Goal: Task Accomplishment & Management: Manage account settings

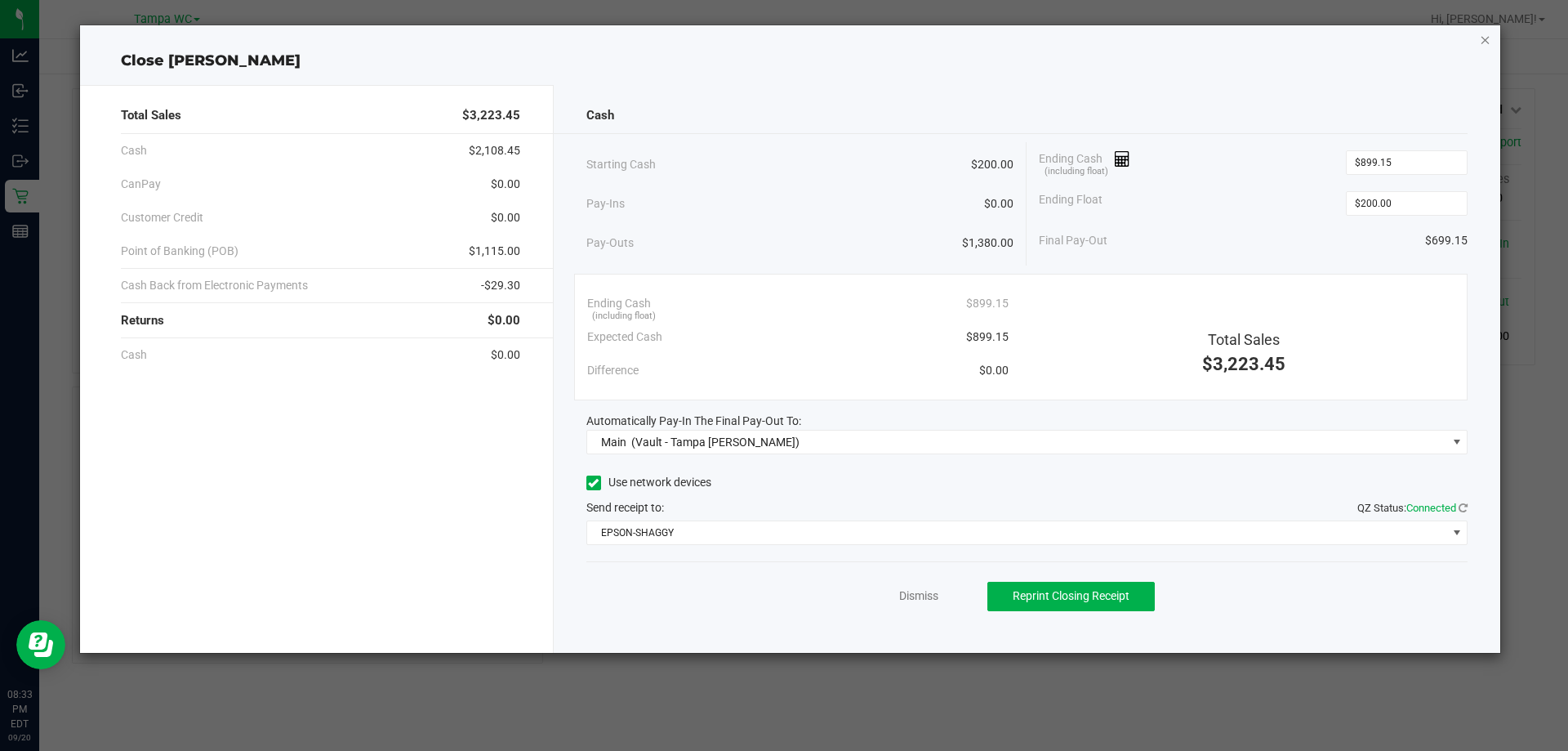
click at [1486, 35] on icon "button" at bounding box center [1485, 39] width 11 height 20
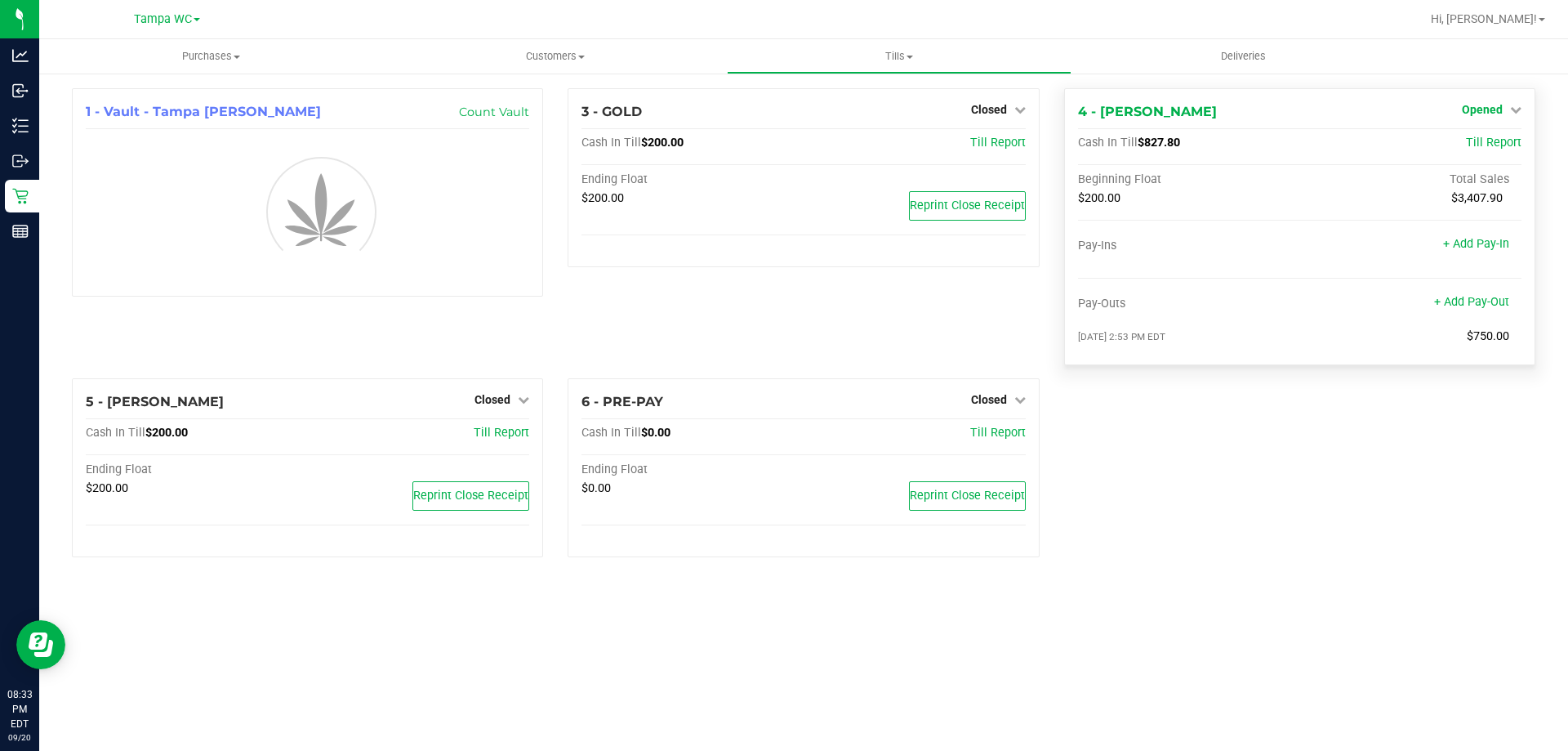
click at [1471, 115] on span "Opened" at bounding box center [1482, 109] width 41 height 13
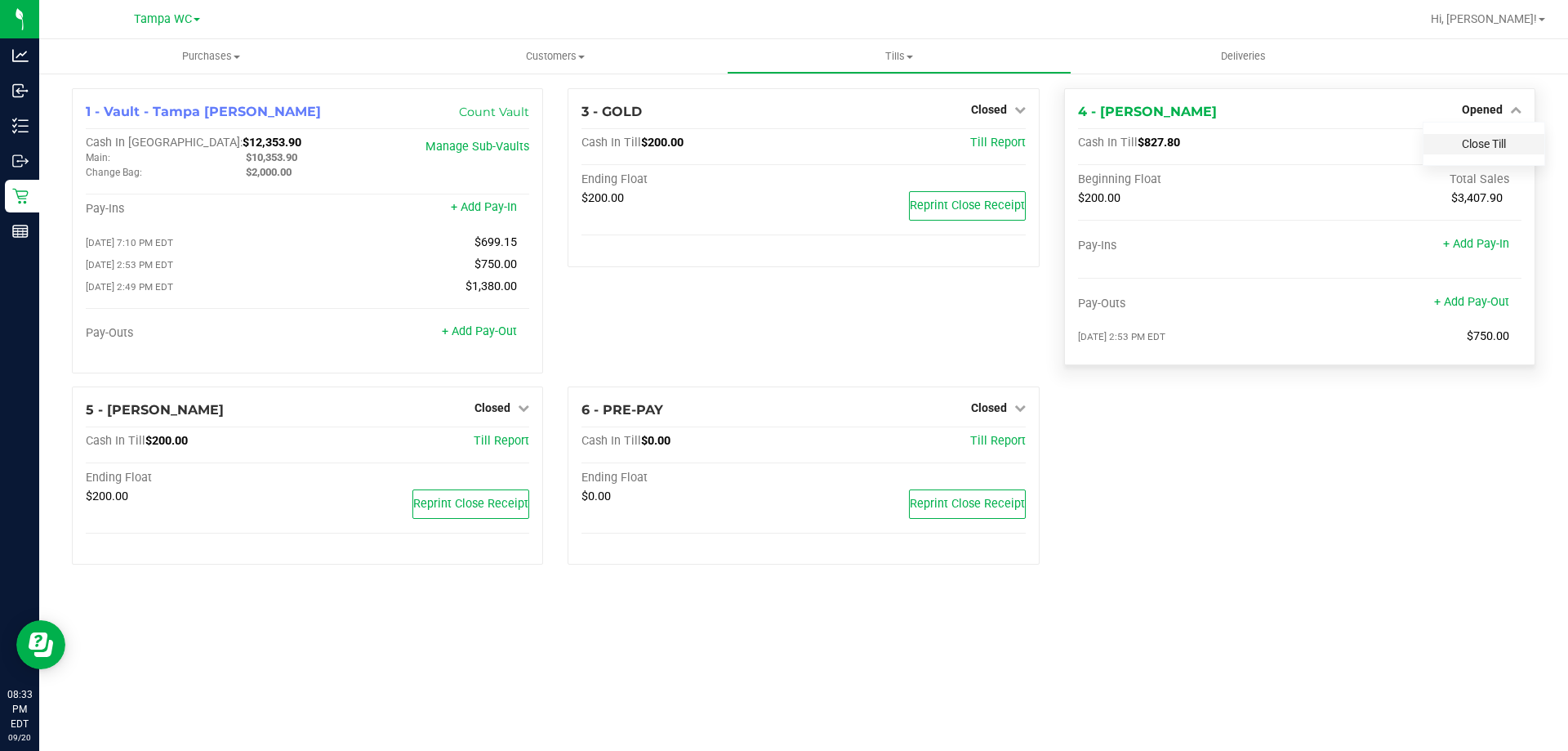
click at [1475, 145] on link "Close Till" at bounding box center [1484, 143] width 44 height 13
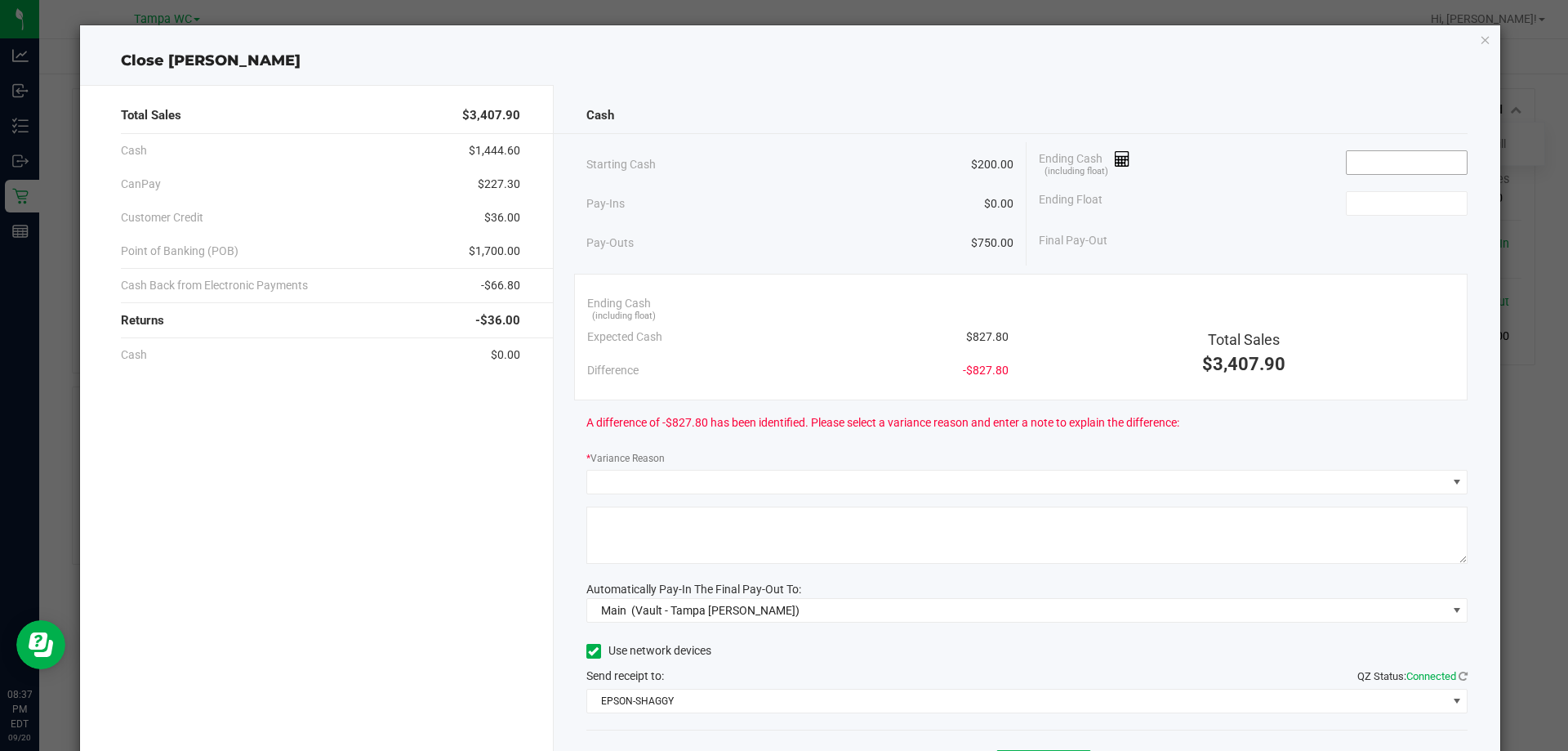
click at [1385, 151] on input at bounding box center [1407, 162] width 120 height 23
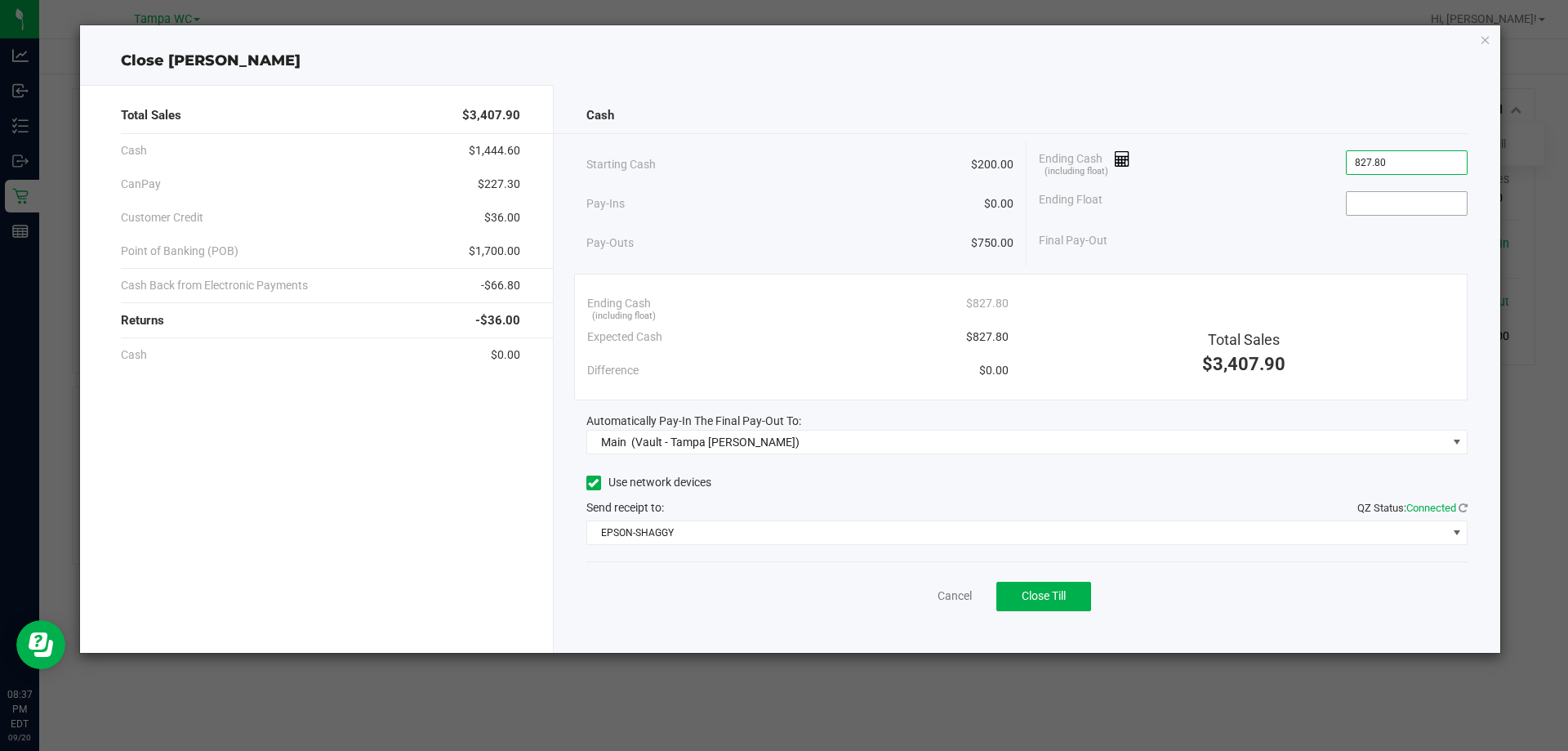
type input "$827.80"
click at [1348, 203] on input at bounding box center [1407, 203] width 120 height 23
type input "$200.00"
click at [1061, 601] on span "Close Till" at bounding box center [1043, 596] width 44 height 13
click at [1489, 44] on icon "button" at bounding box center [1485, 39] width 11 height 20
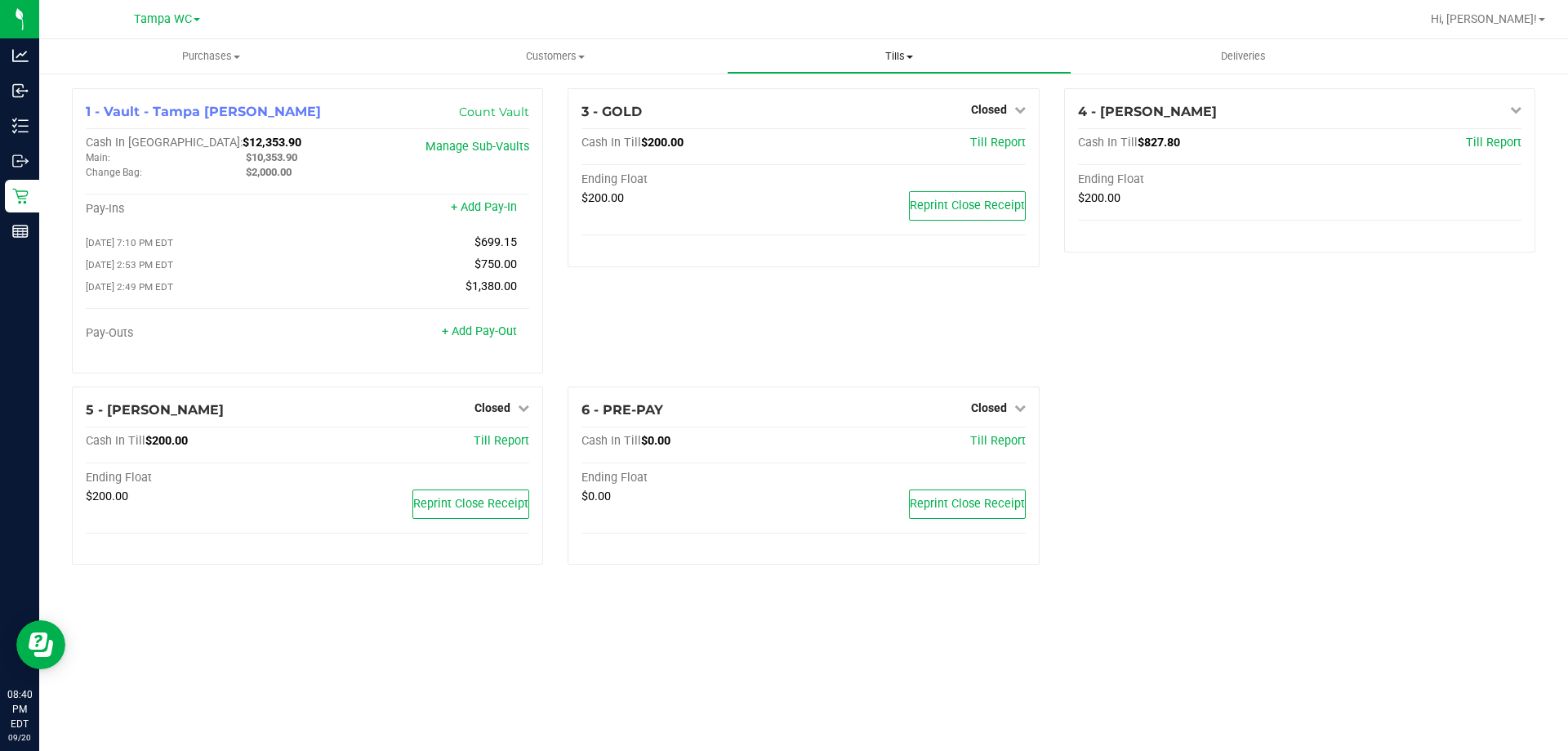
click at [903, 56] on span "Tills" at bounding box center [899, 56] width 342 height 15
click at [824, 114] on span "Reconcile e-payments" at bounding box center [808, 118] width 162 height 14
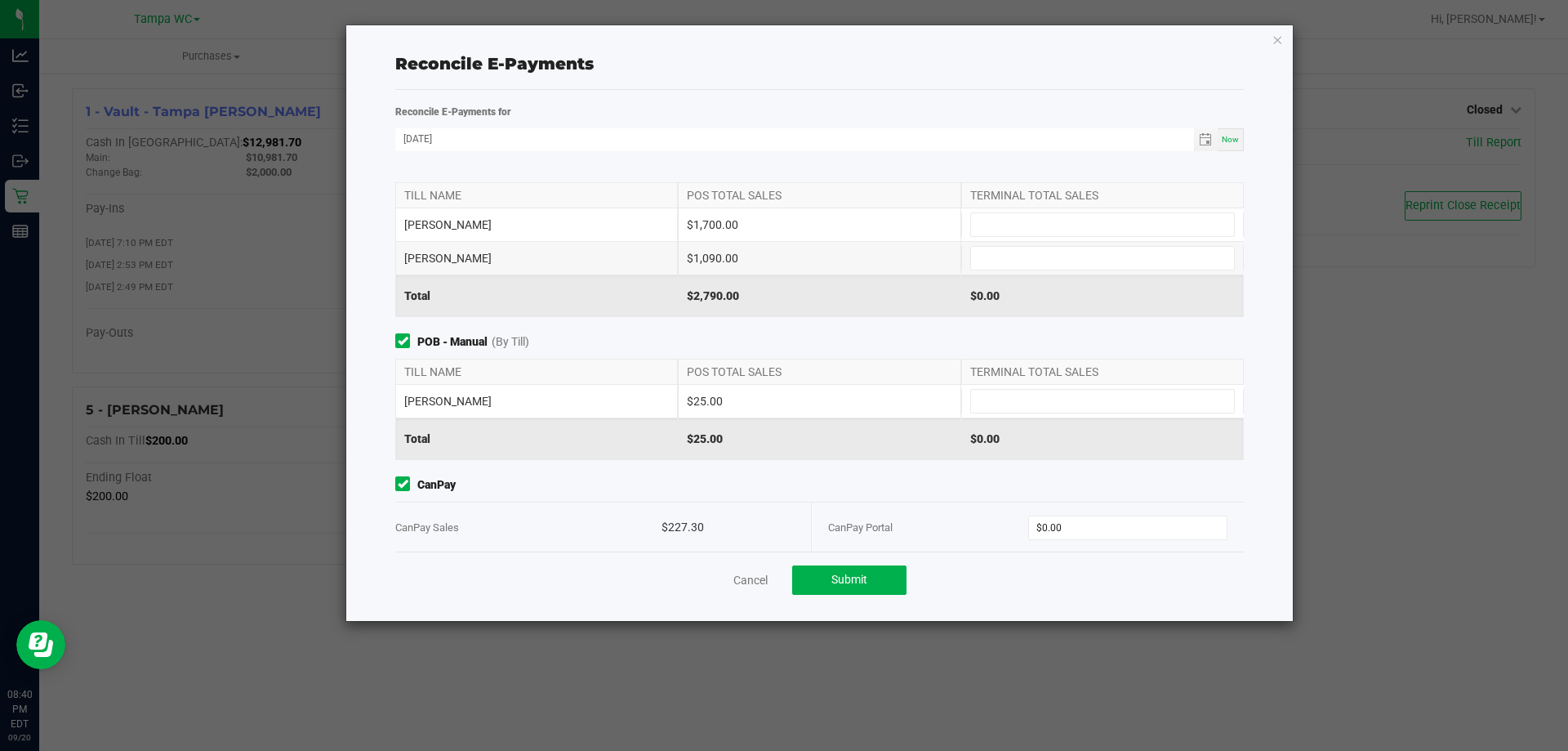
scroll to position [35, 0]
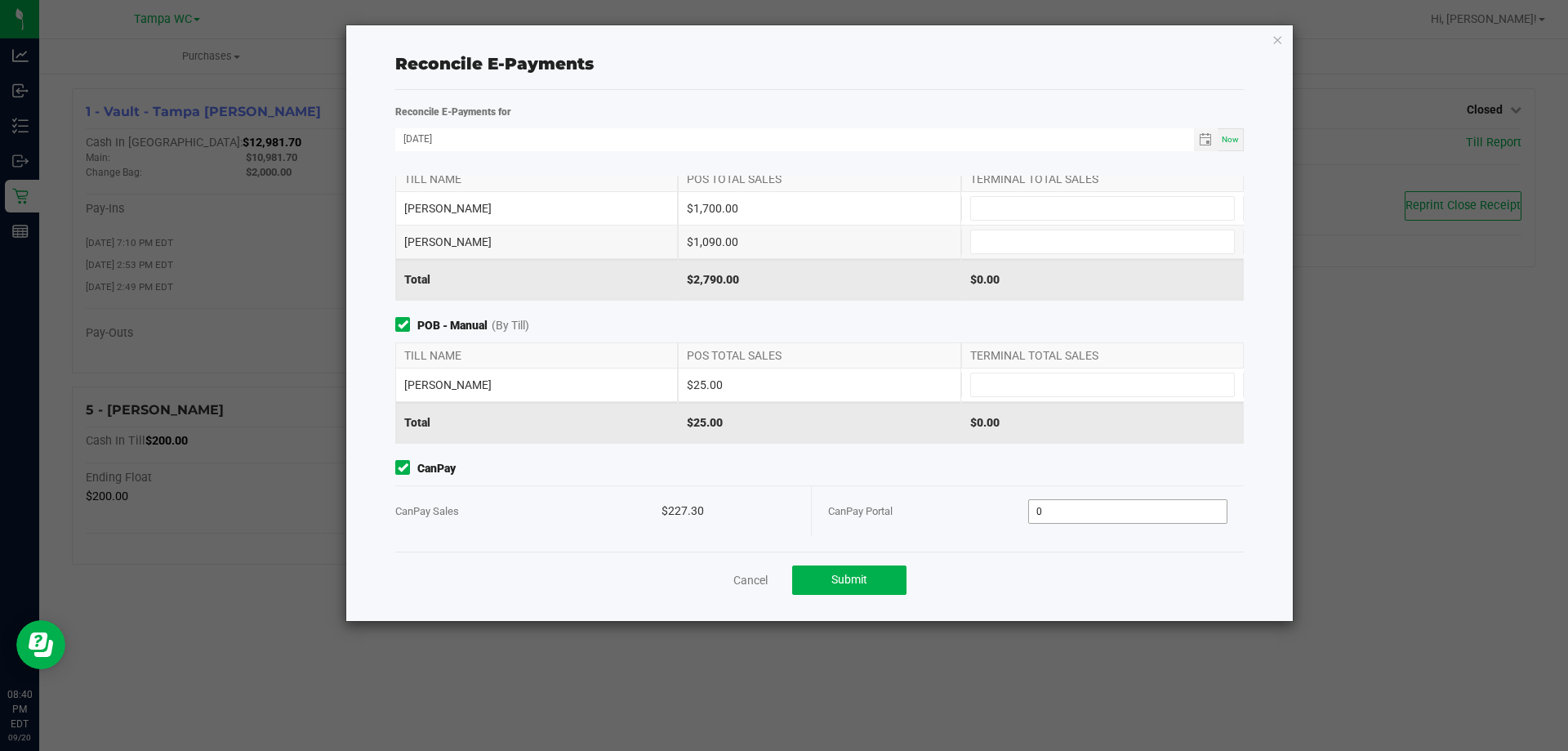
click at [1050, 514] on input "0" at bounding box center [1128, 511] width 199 height 23
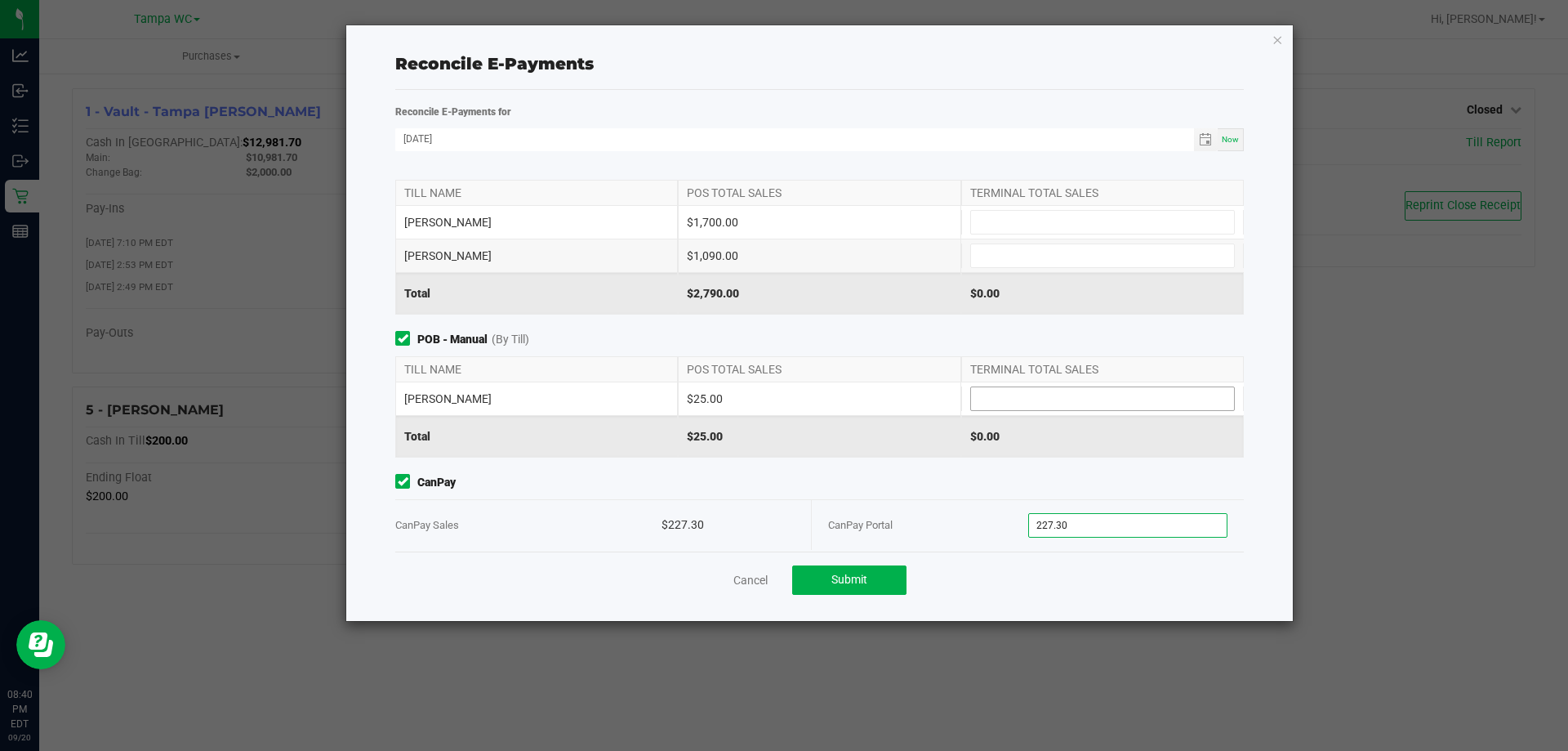
scroll to position [0, 0]
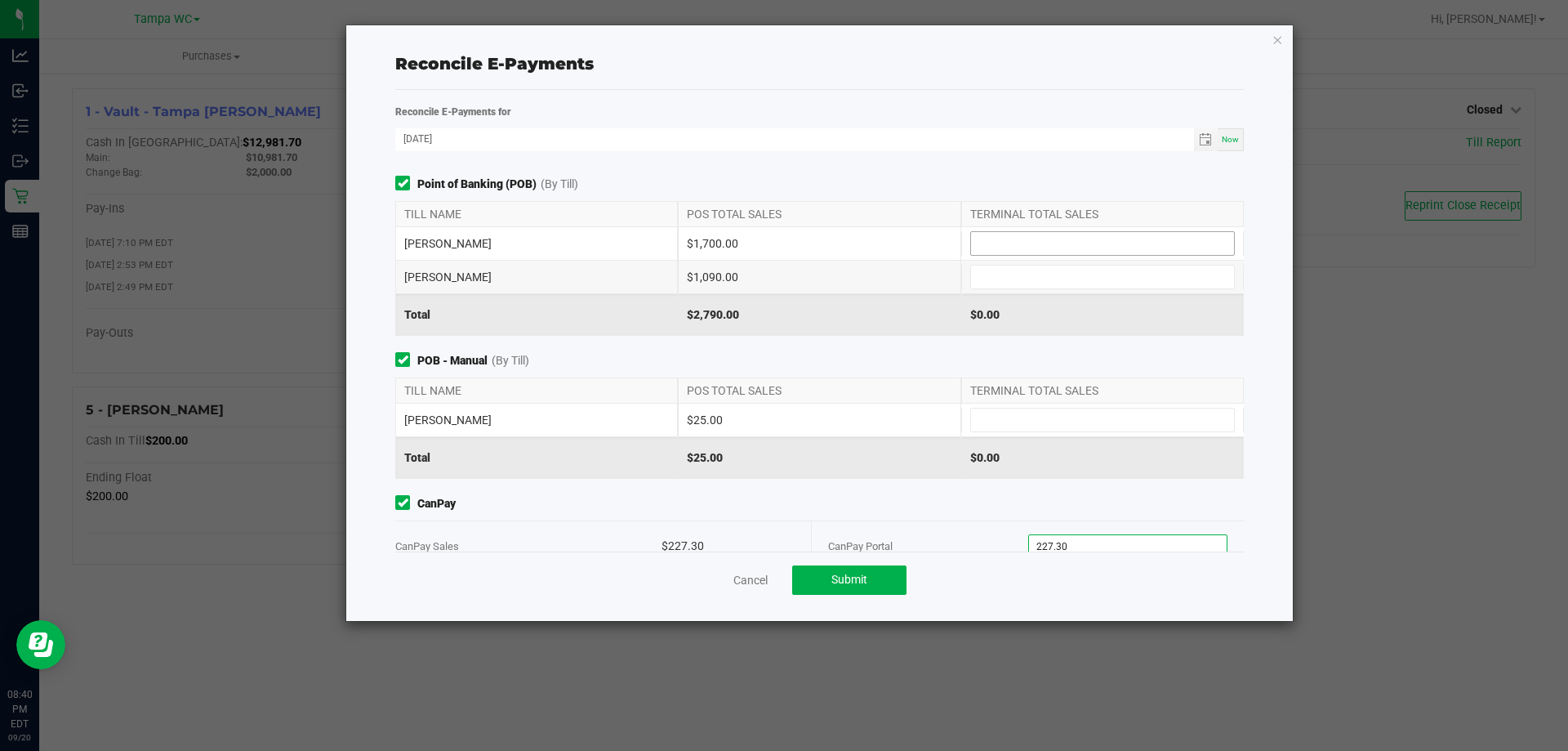
type input "$227.30"
click at [1026, 243] on input at bounding box center [1102, 243] width 263 height 23
click at [1024, 279] on input at bounding box center [1102, 277] width 263 height 23
type input "$1,090.00"
click at [1020, 422] on input at bounding box center [1102, 420] width 263 height 23
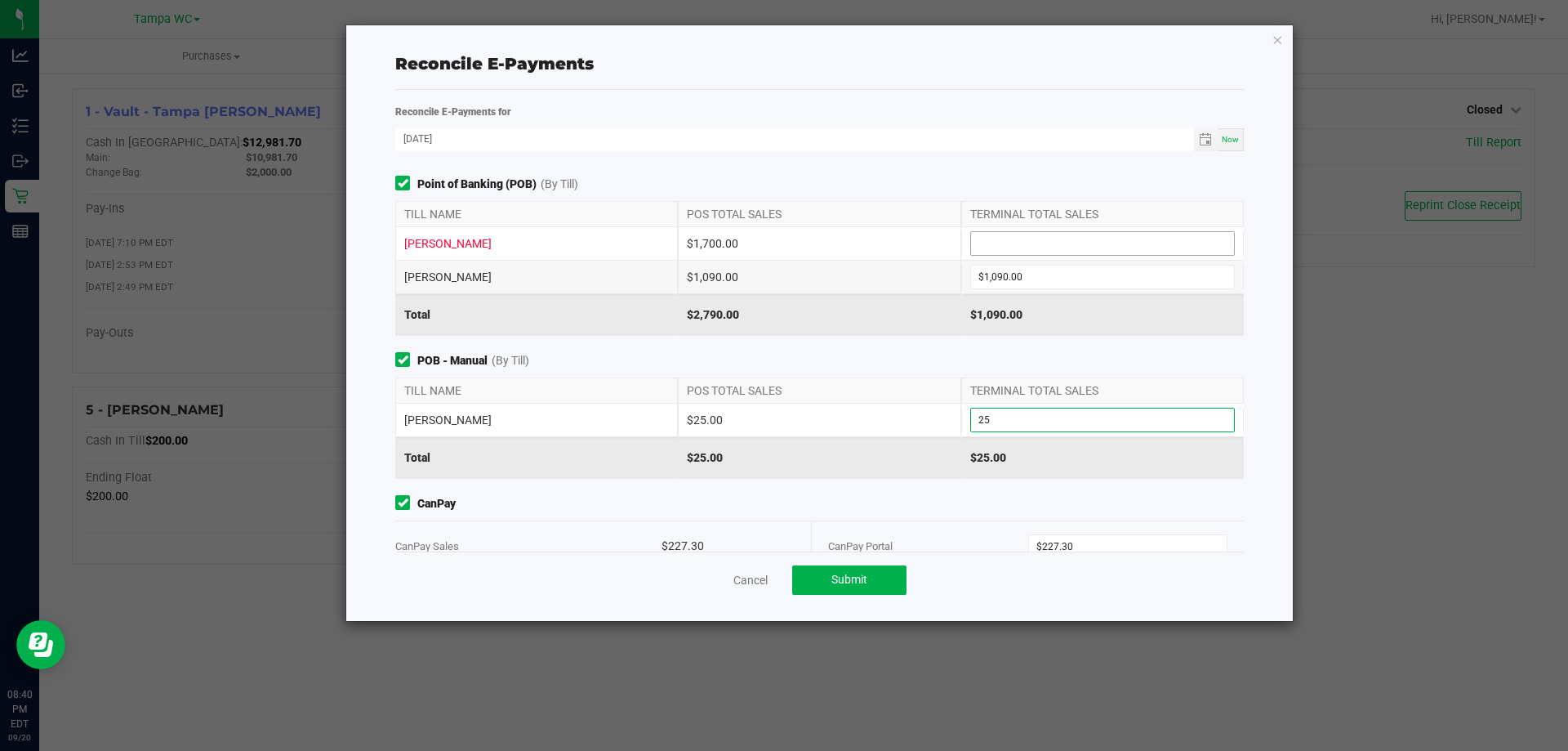
type input "$25.00"
click at [999, 244] on input at bounding box center [1102, 243] width 263 height 23
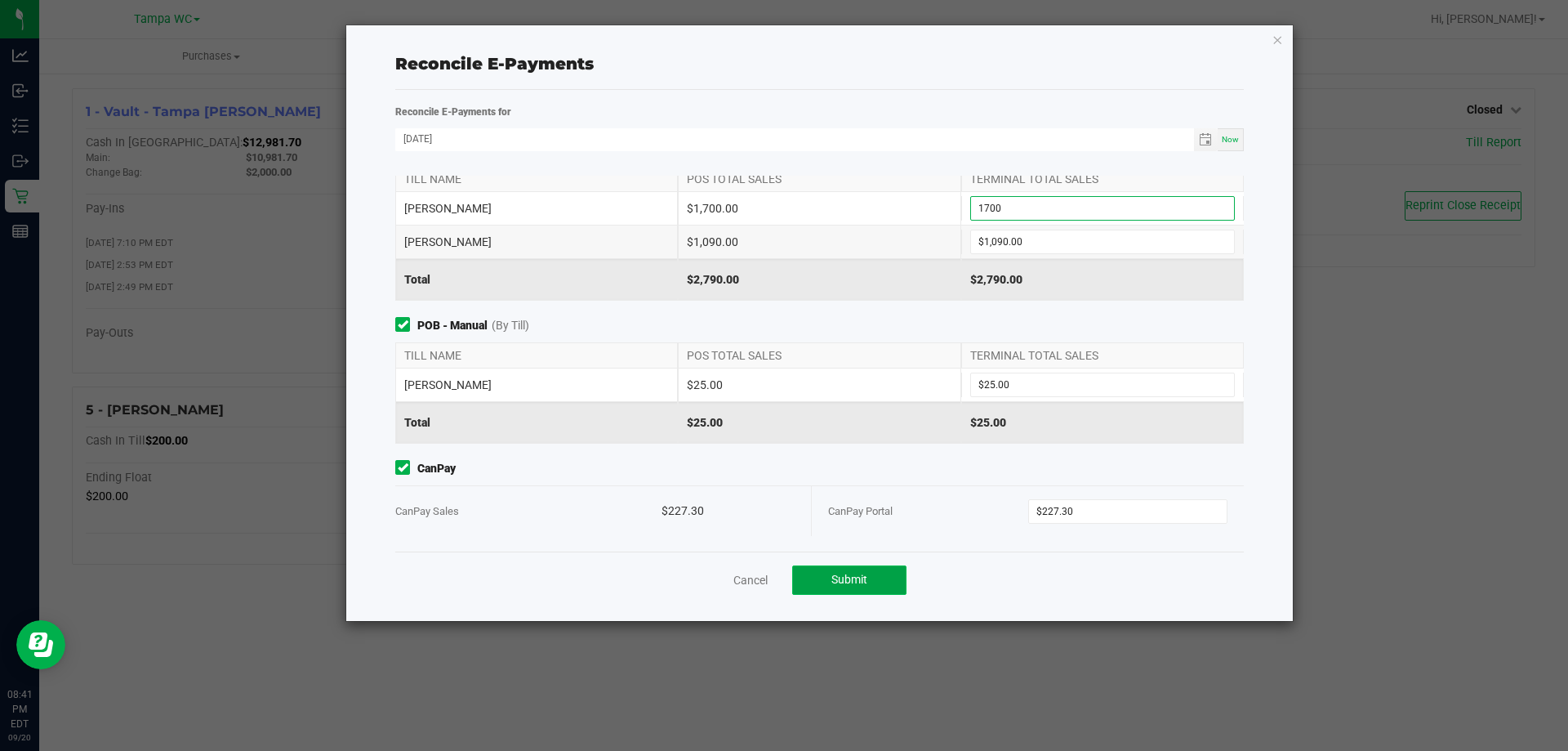
type input "$1,700.00"
click at [863, 590] on button "Submit" at bounding box center [850, 580] width 115 height 30
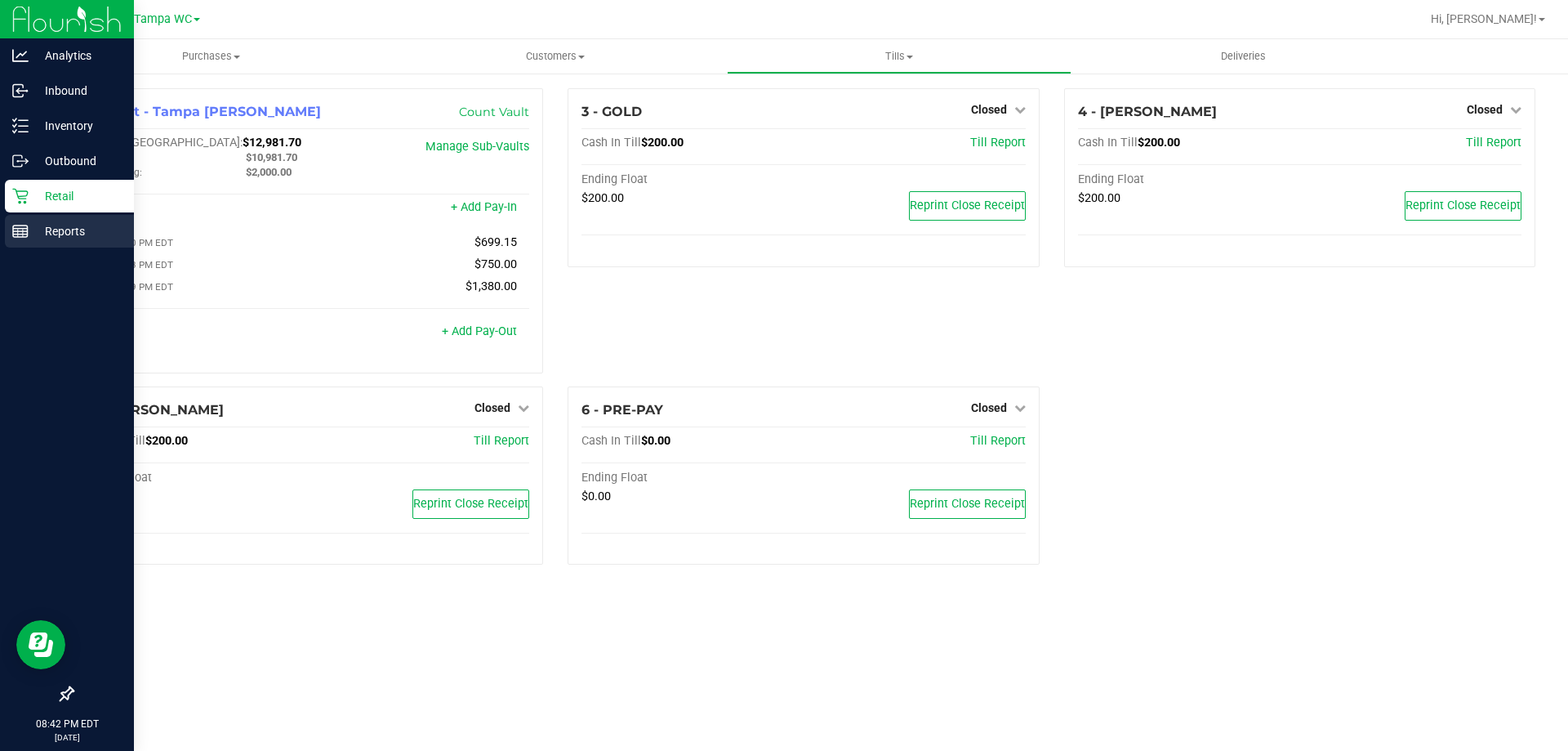
click at [57, 226] on p "Reports" at bounding box center [77, 231] width 98 height 20
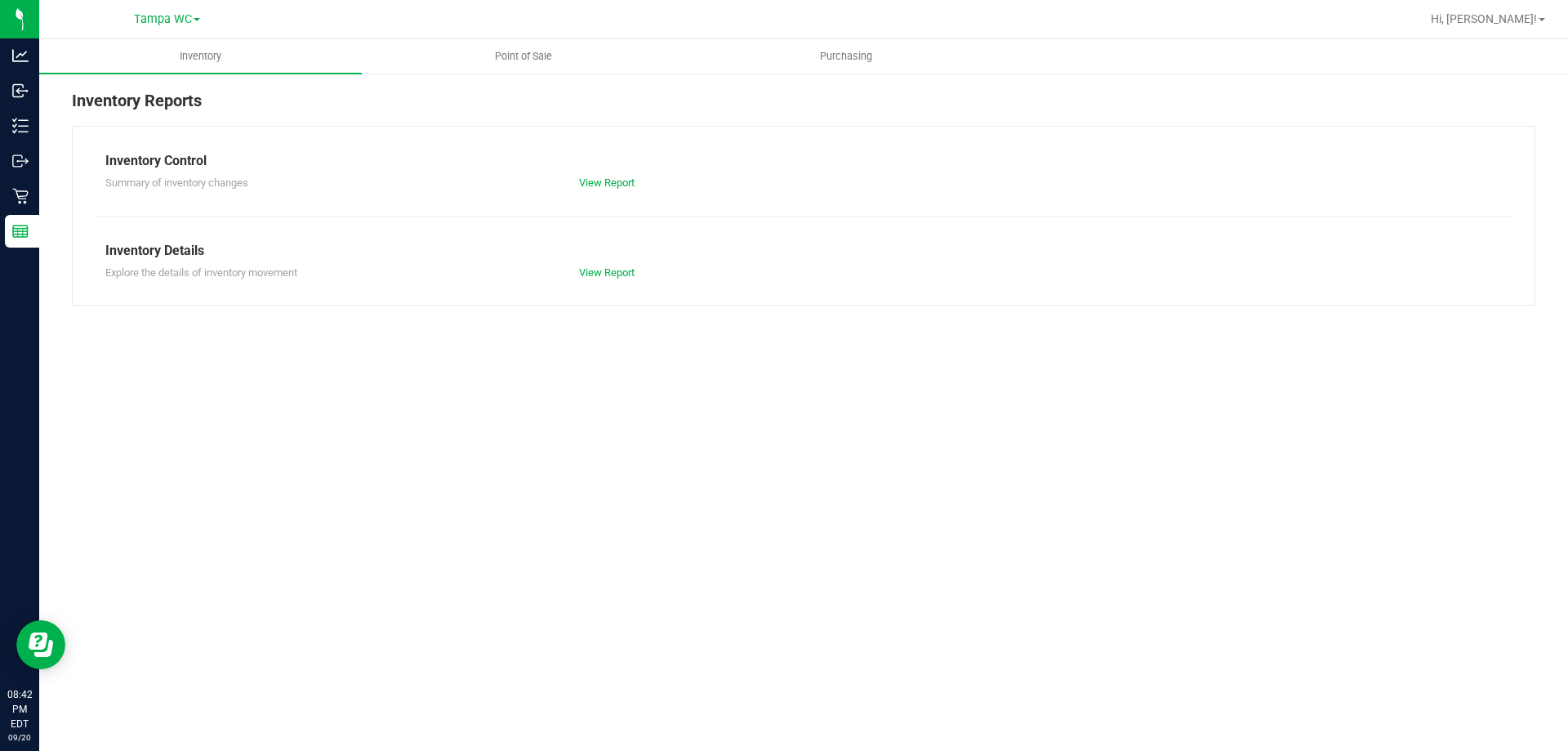
click at [523, 39] on link "Point of Sale" at bounding box center [523, 56] width 323 height 35
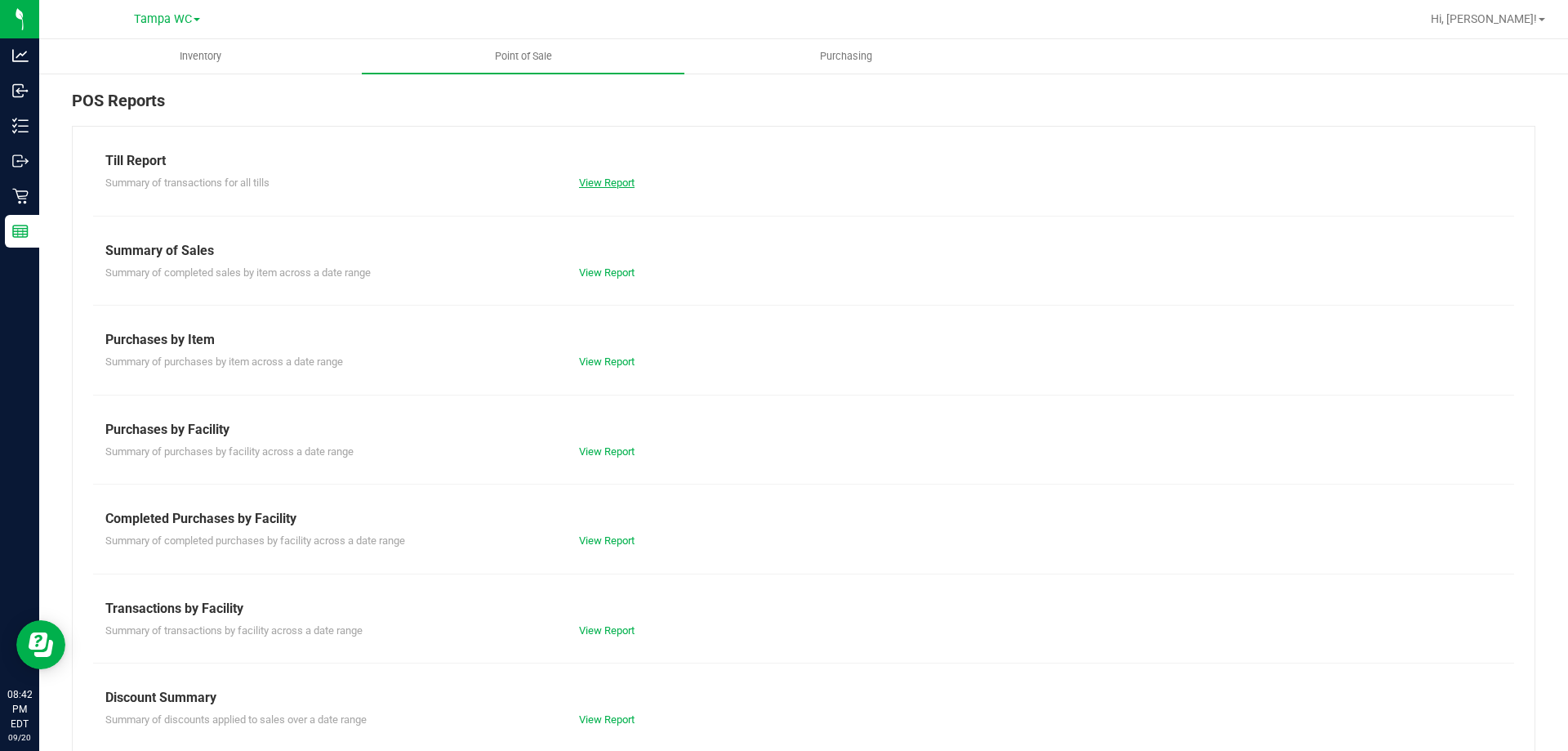
click at [606, 184] on link "View Report" at bounding box center [607, 182] width 56 height 12
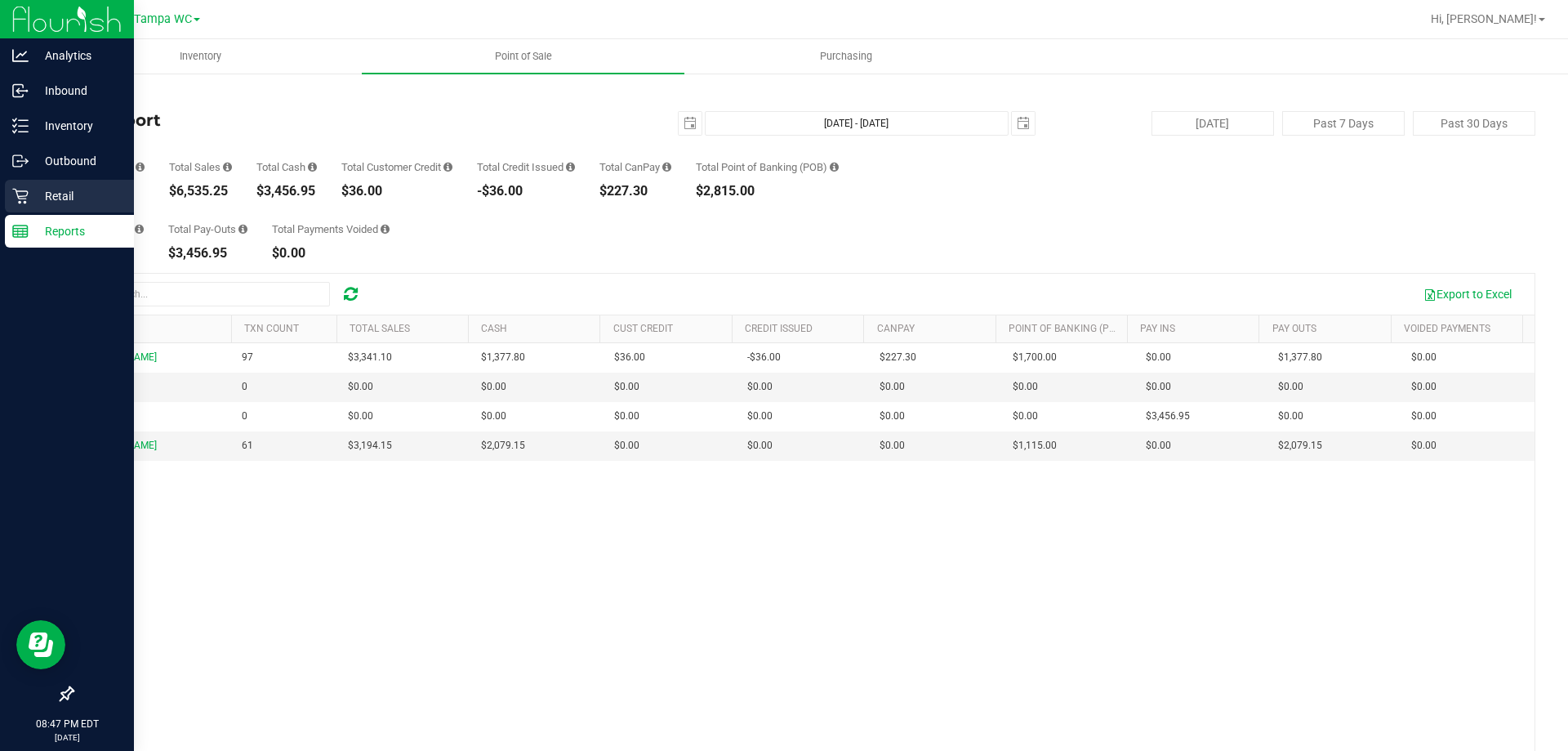
click at [32, 188] on p "Retail" at bounding box center [77, 196] width 98 height 20
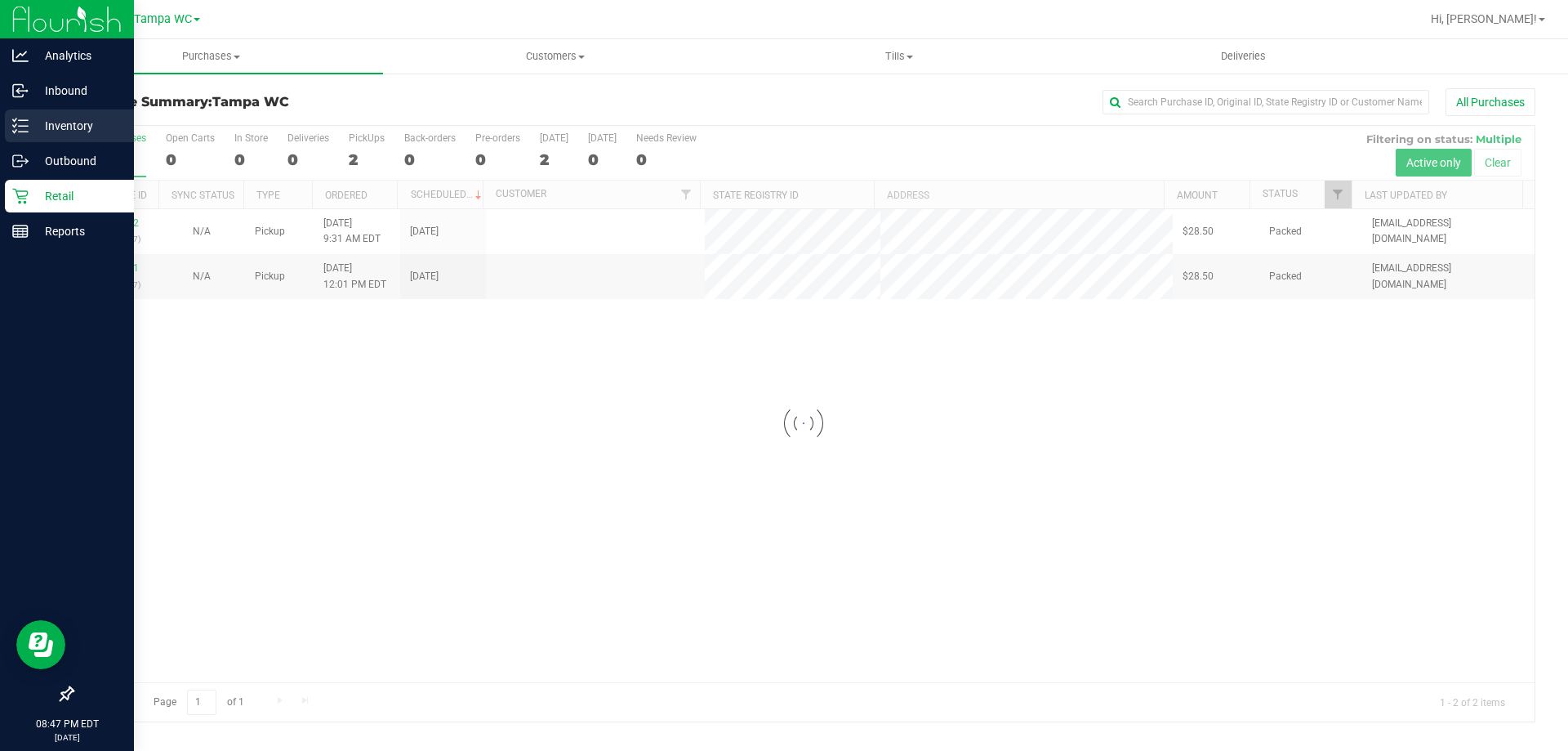
click at [75, 131] on p "Inventory" at bounding box center [77, 126] width 98 height 20
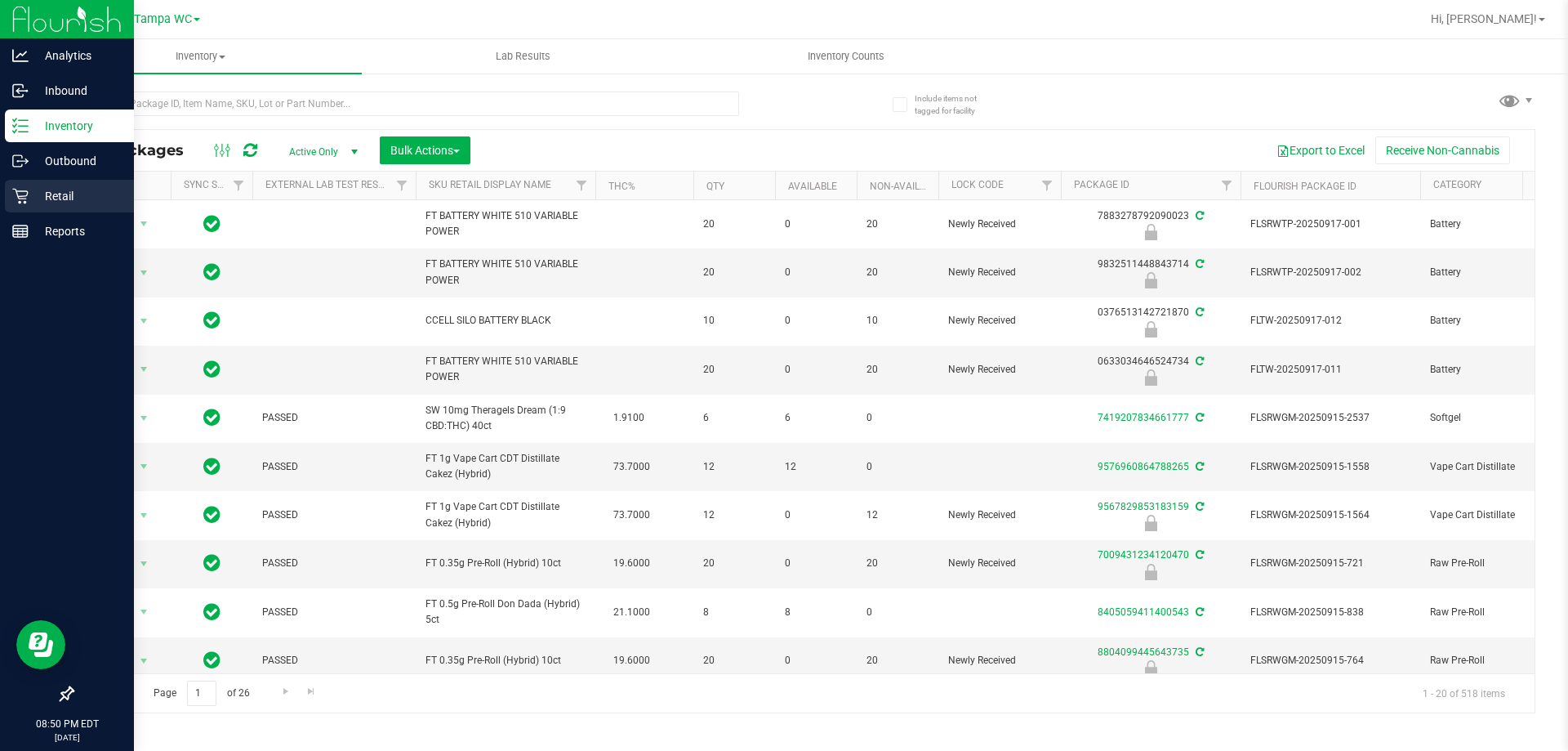
click at [51, 201] on p "Retail" at bounding box center [77, 196] width 98 height 20
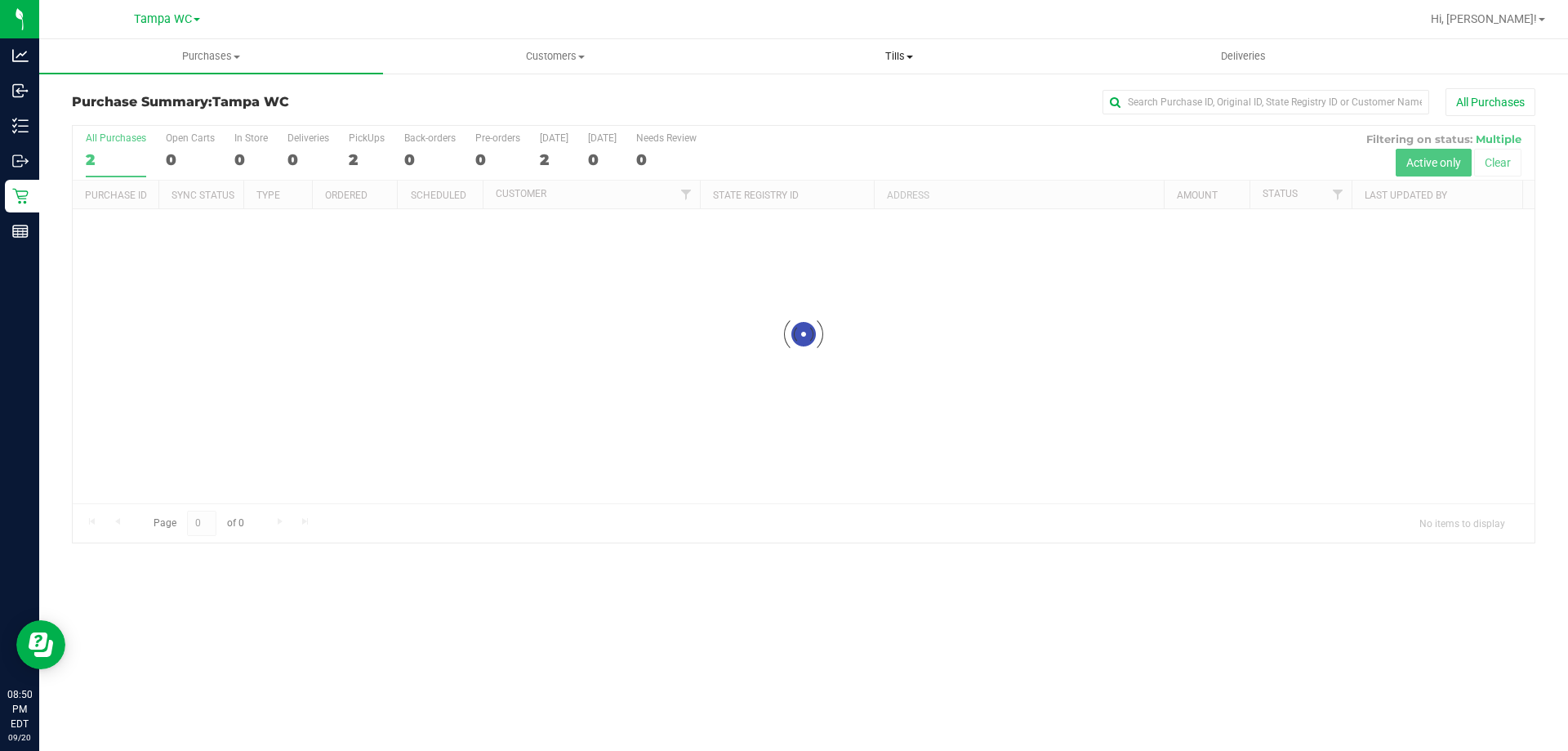
click at [873, 60] on span "Tills" at bounding box center [899, 56] width 342 height 15
click at [751, 93] on span "Manage tills" at bounding box center [782, 98] width 110 height 14
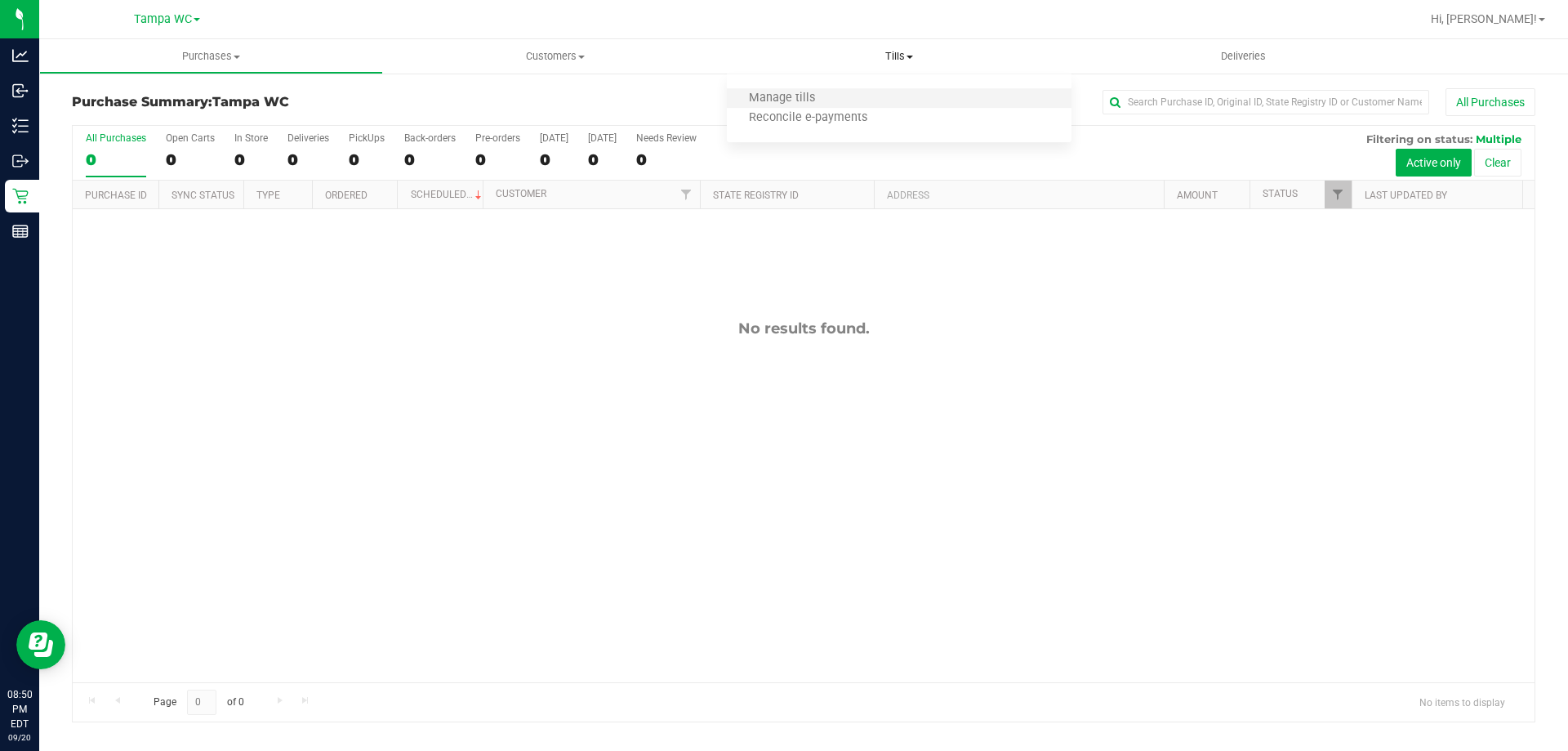
click at [859, 94] on li "Manage tills" at bounding box center [899, 99] width 344 height 20
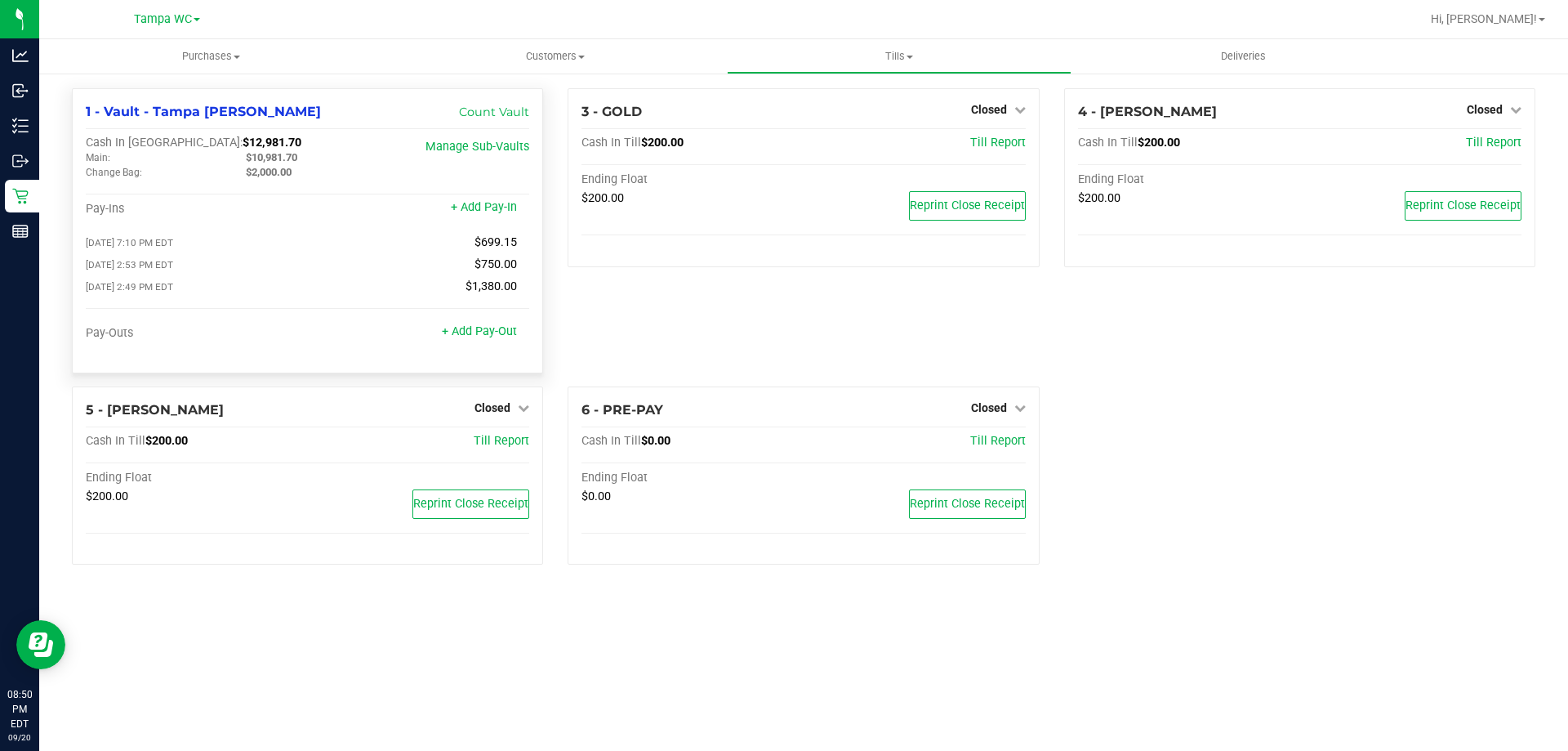
drag, startPoint x: 247, startPoint y: 155, endPoint x: 289, endPoint y: 155, distance: 42.0
click at [301, 158] on div "$10,981.70" at bounding box center [313, 157] width 160 height 15
drag, startPoint x: 289, startPoint y: 155, endPoint x: 316, endPoint y: 163, distance: 28.2
click at [315, 163] on div "$10,981.70" at bounding box center [313, 157] width 160 height 15
copy span "$10,981.70"
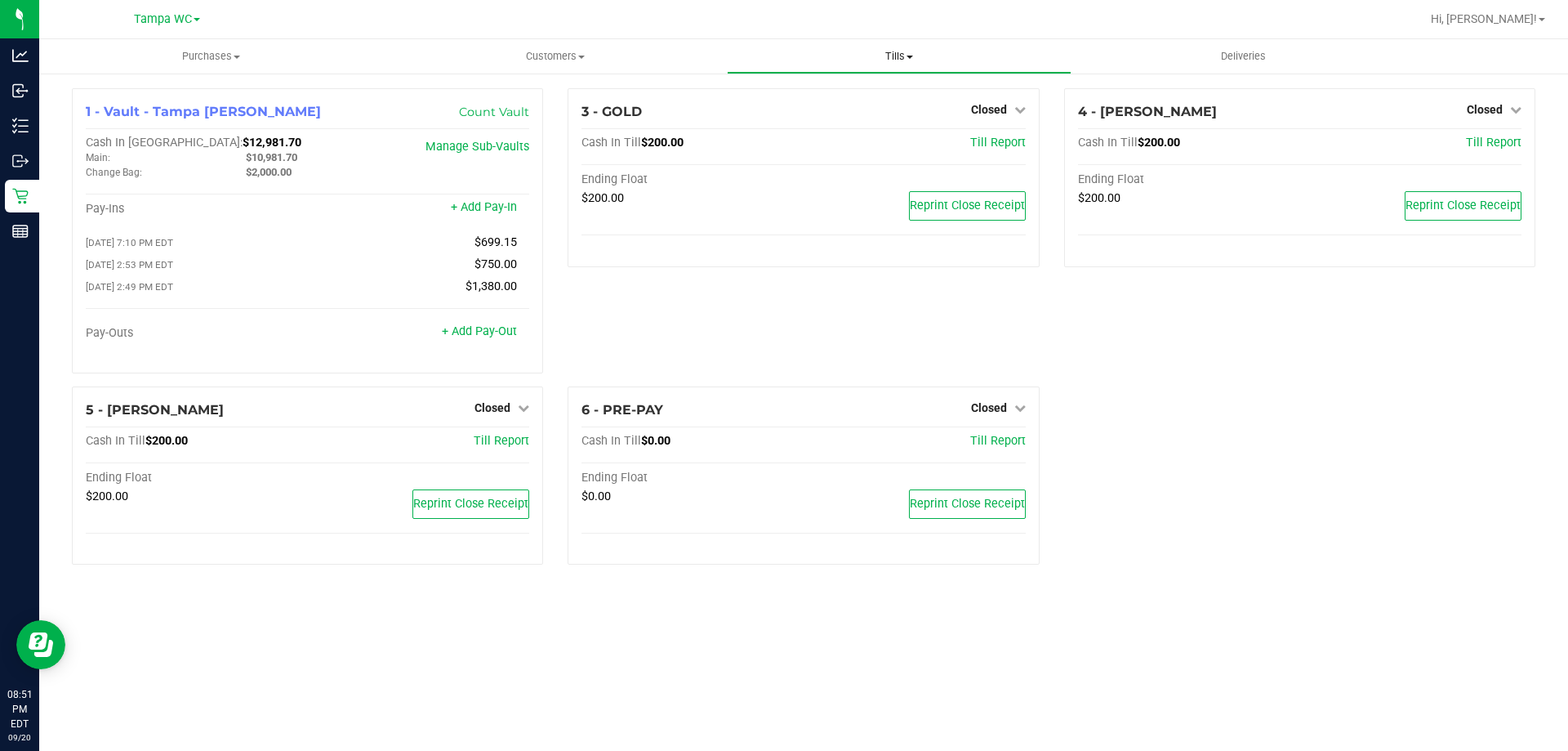
click at [890, 57] on span "Tills" at bounding box center [899, 56] width 342 height 15
click at [785, 101] on span "Manage tills" at bounding box center [782, 98] width 110 height 14
